Goal: Task Accomplishment & Management: Manage account settings

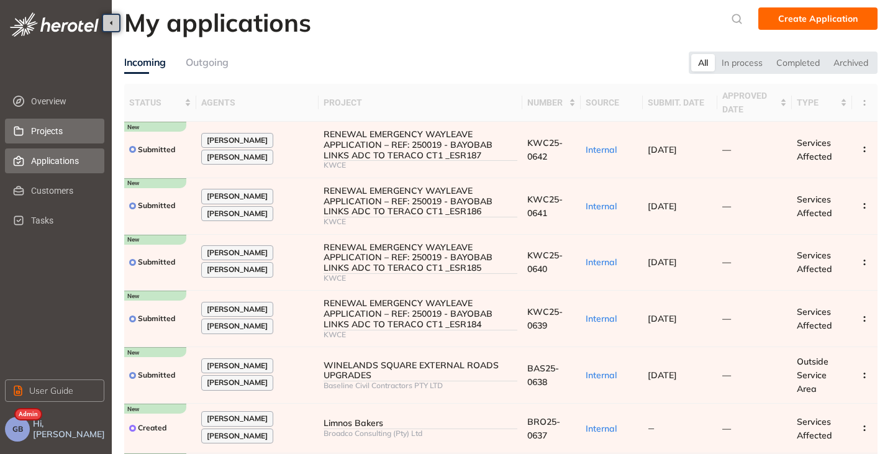
click at [52, 133] on span "Projects" at bounding box center [62, 131] width 63 height 25
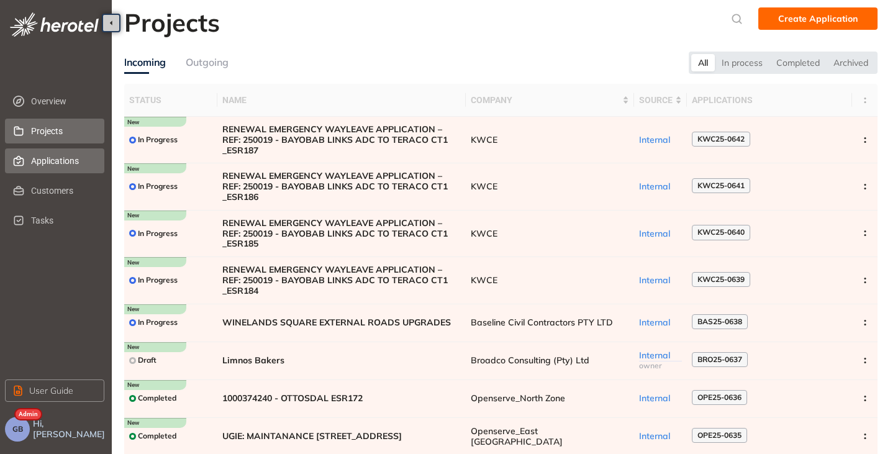
click at [59, 162] on span "Applications" at bounding box center [62, 160] width 63 height 25
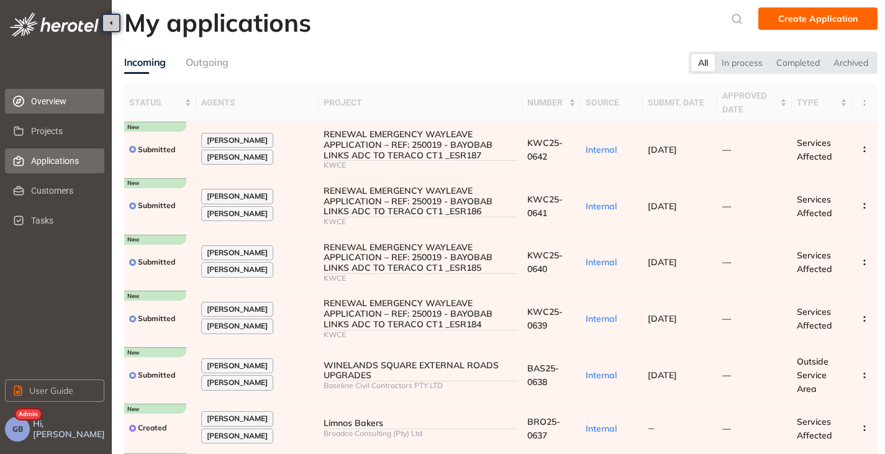
click at [55, 101] on span "Overview" at bounding box center [62, 101] width 63 height 25
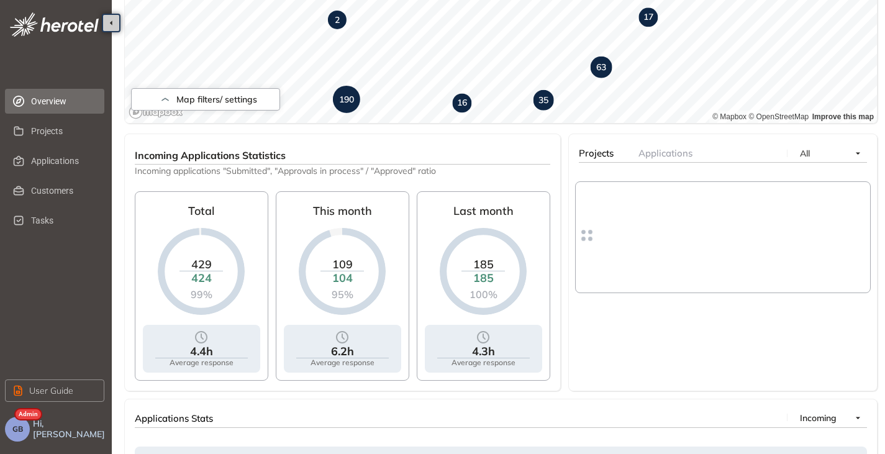
scroll to position [405, 0]
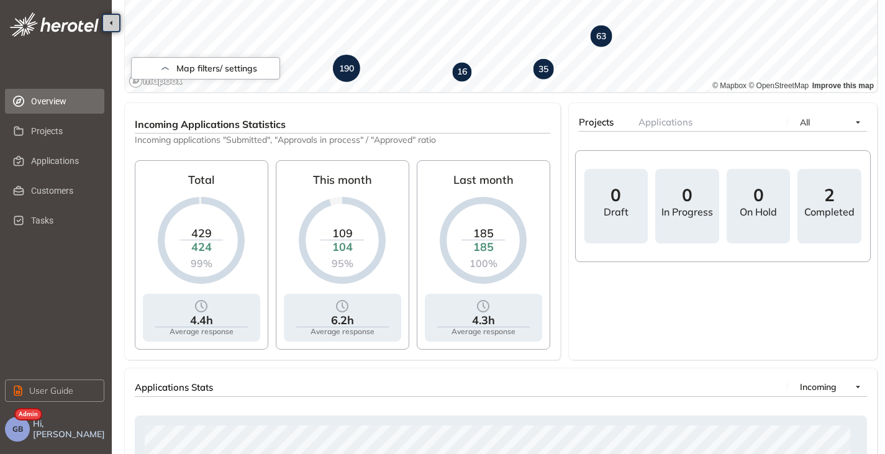
click at [28, 426] on button "GB" at bounding box center [17, 429] width 25 height 25
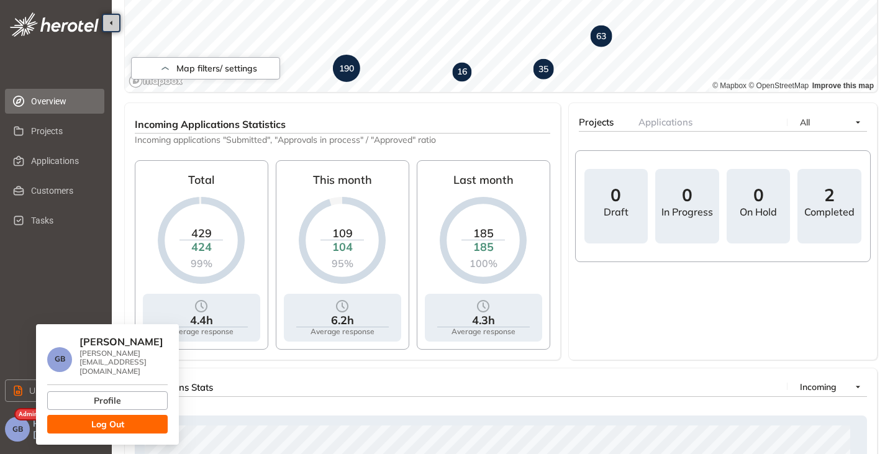
click at [74, 424] on button "Log Out" at bounding box center [107, 424] width 120 height 19
